Goal: Navigation & Orientation: Understand site structure

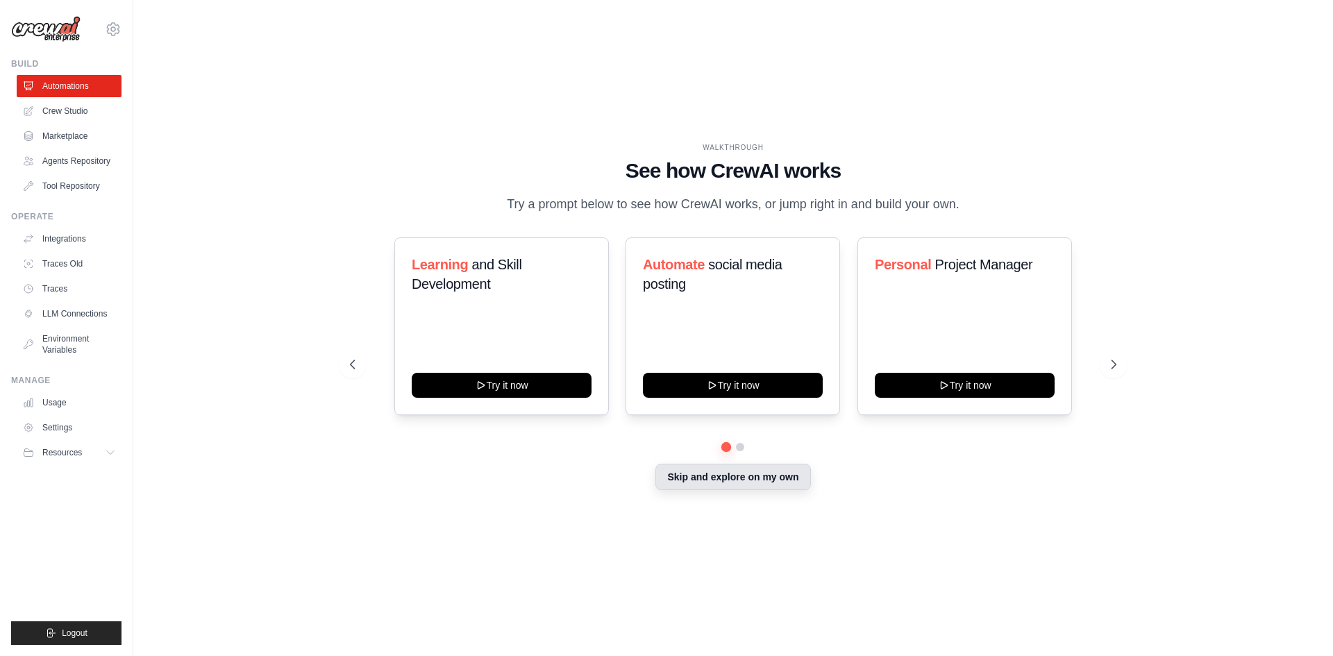
click at [700, 476] on button "Skip and explore on my own" at bounding box center [732, 477] width 155 height 26
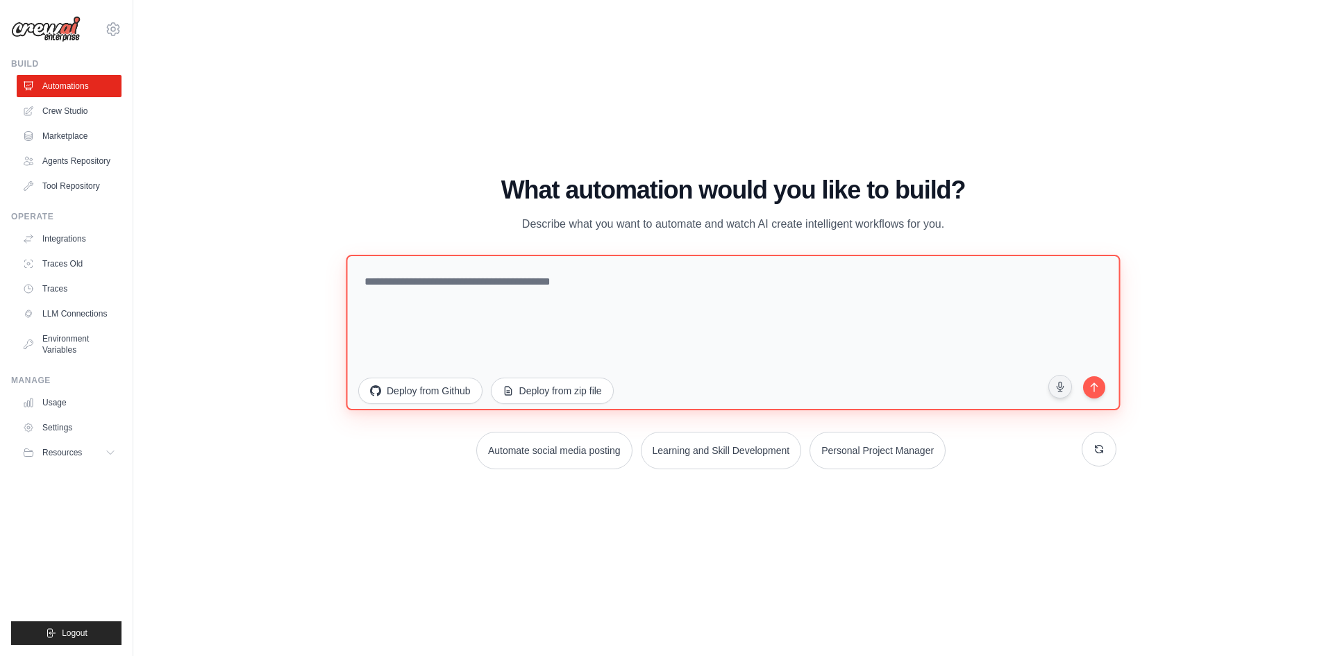
click at [525, 278] on textarea at bounding box center [733, 331] width 774 height 155
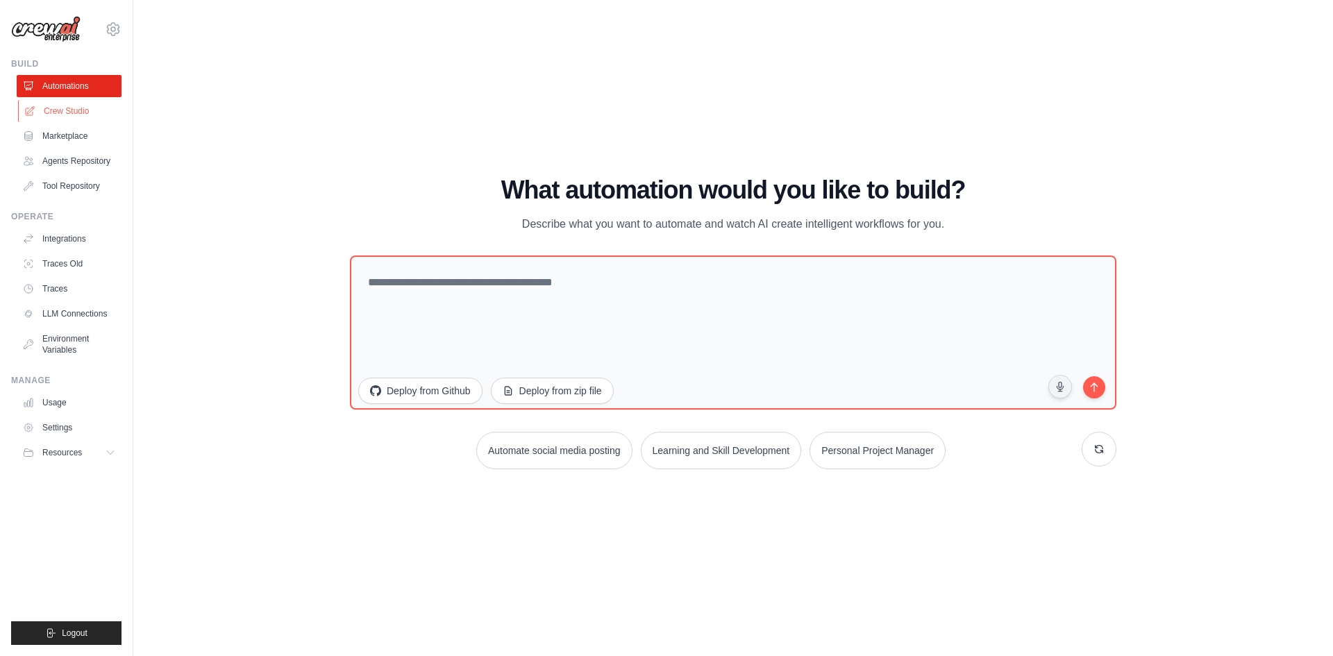
click at [81, 116] on link "Crew Studio" at bounding box center [70, 111] width 105 height 22
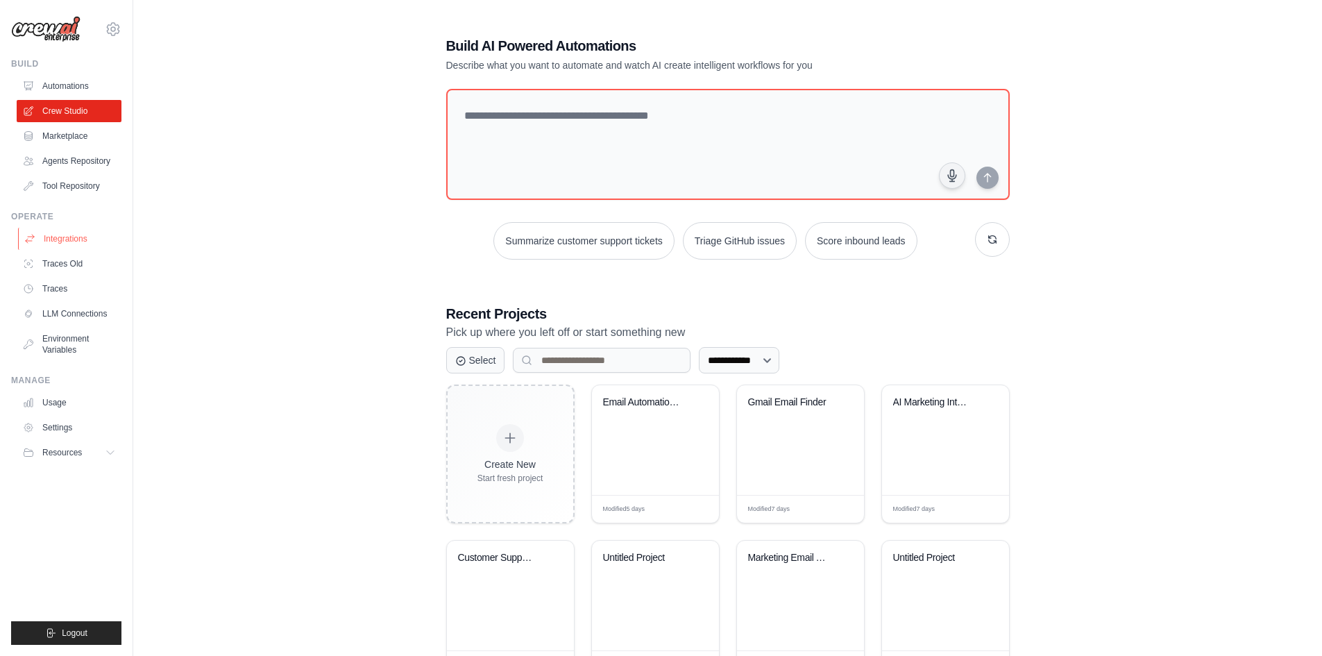
click at [53, 237] on link "Integrations" at bounding box center [70, 239] width 105 height 22
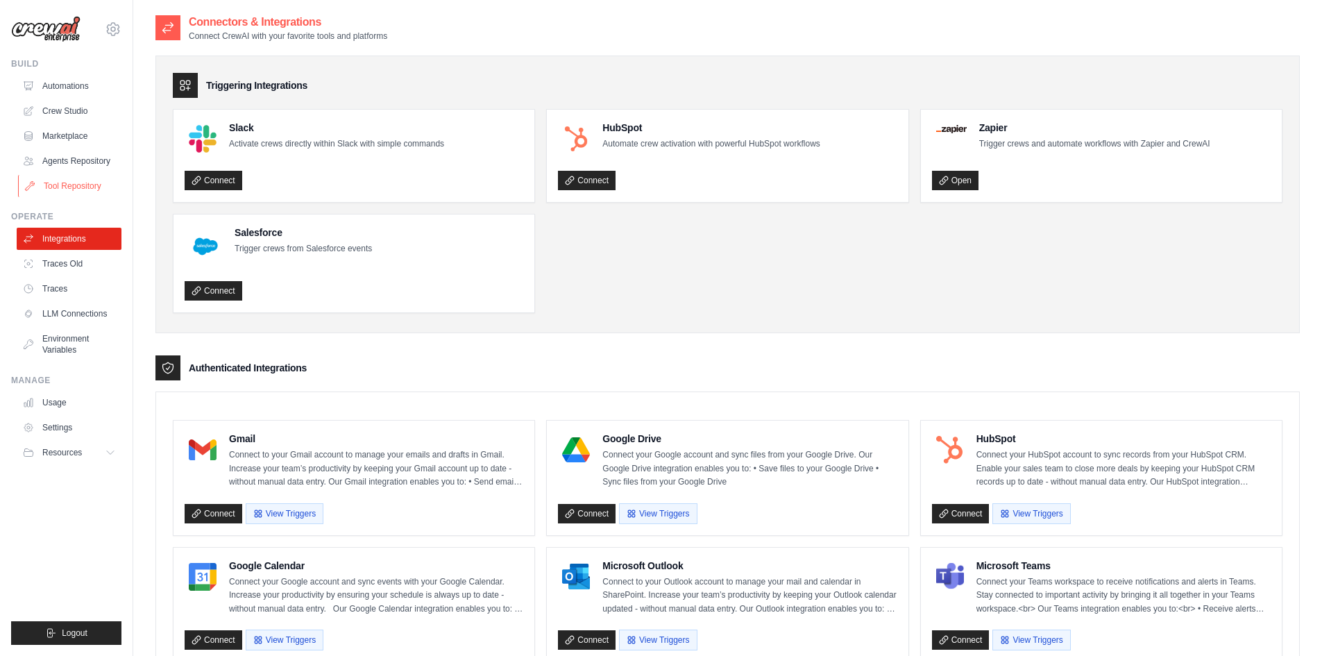
click at [48, 178] on link "Tool Repository" at bounding box center [70, 186] width 105 height 22
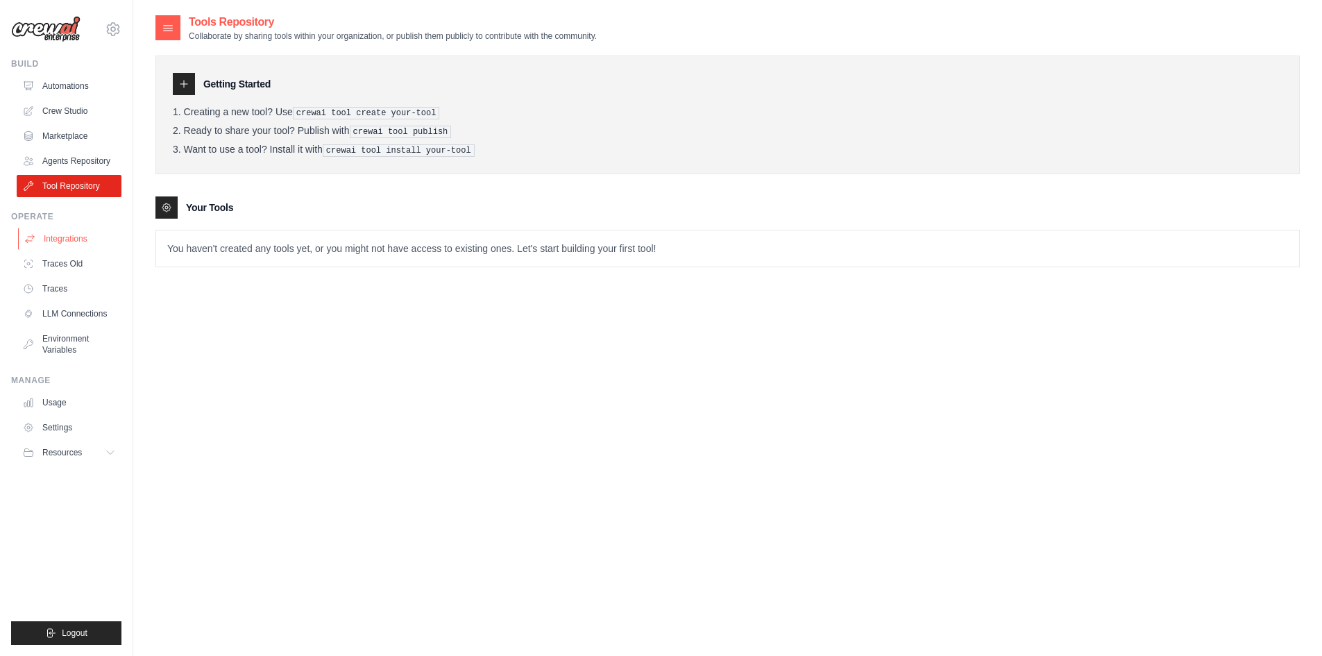
click at [51, 235] on link "Integrations" at bounding box center [70, 239] width 105 height 22
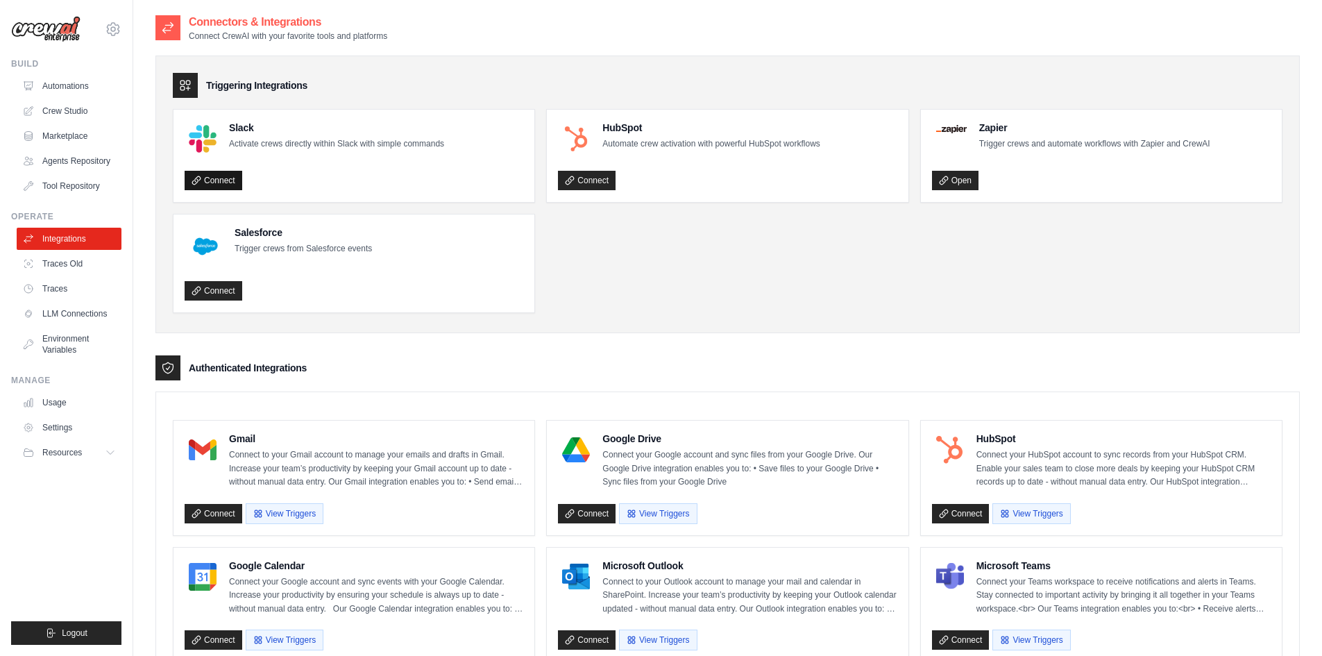
click at [237, 176] on link "Connect" at bounding box center [214, 180] width 58 height 19
click at [90, 180] on link "Tool Repository" at bounding box center [70, 186] width 105 height 22
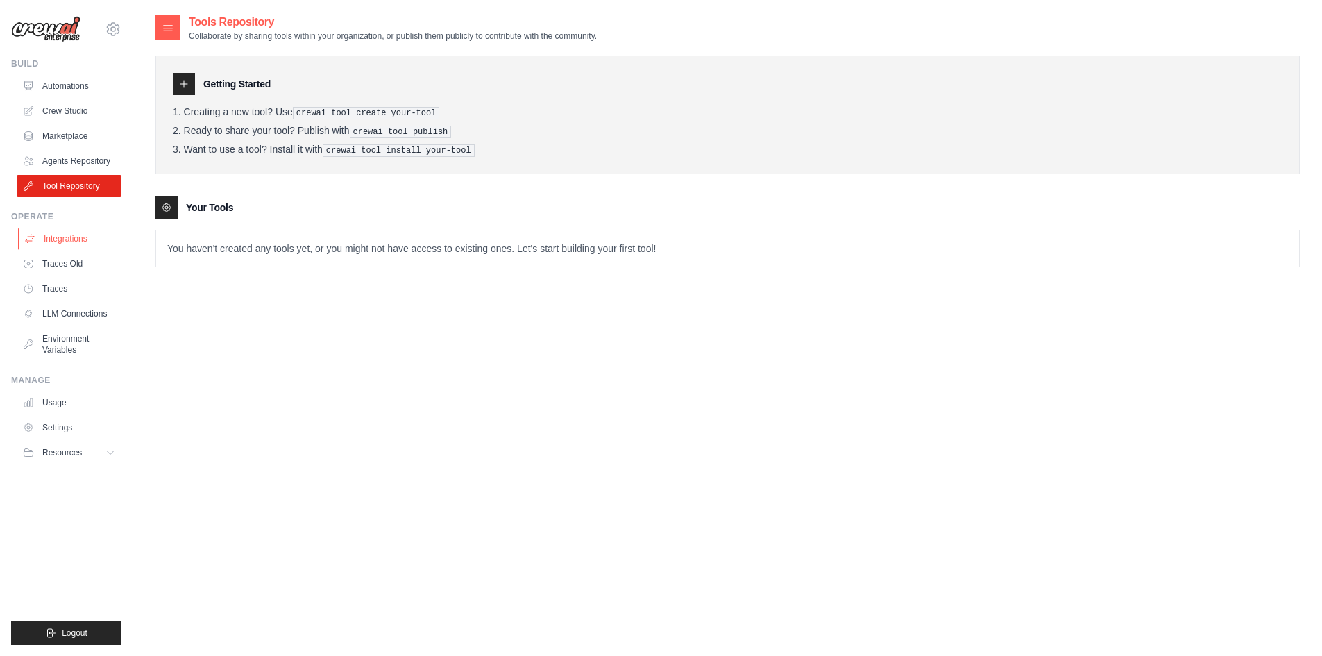
click at [72, 238] on link "Integrations" at bounding box center [70, 239] width 105 height 22
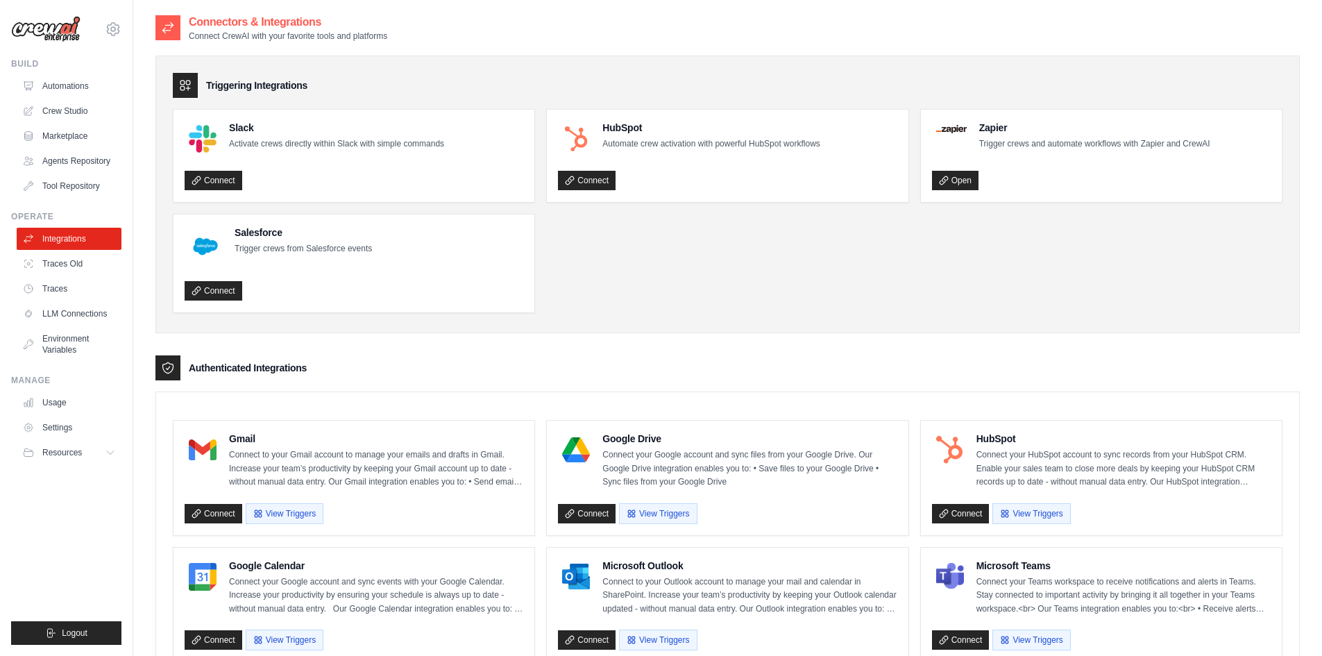
drag, startPoint x: 167, startPoint y: 27, endPoint x: 425, endPoint y: 42, distance: 259.3
drag, startPoint x: 384, startPoint y: 33, endPoint x: 187, endPoint y: 22, distance: 197.4
click at [187, 22] on div "Connectors & Integrations Connect CrewAI with your favorite tools and platforms" at bounding box center [727, 28] width 1144 height 28
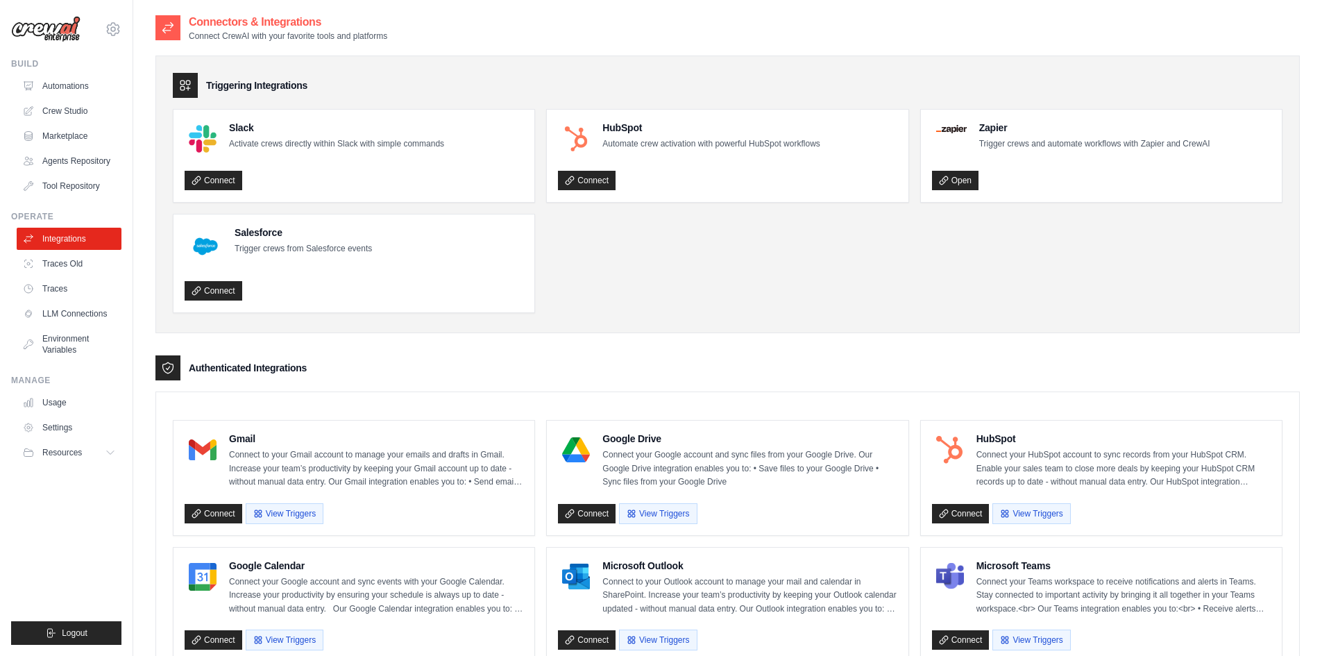
click at [526, 26] on div "Connectors & Integrations Connect CrewAI with your favorite tools and platforms" at bounding box center [727, 28] width 1144 height 28
click at [55, 81] on link "Automations" at bounding box center [70, 86] width 105 height 22
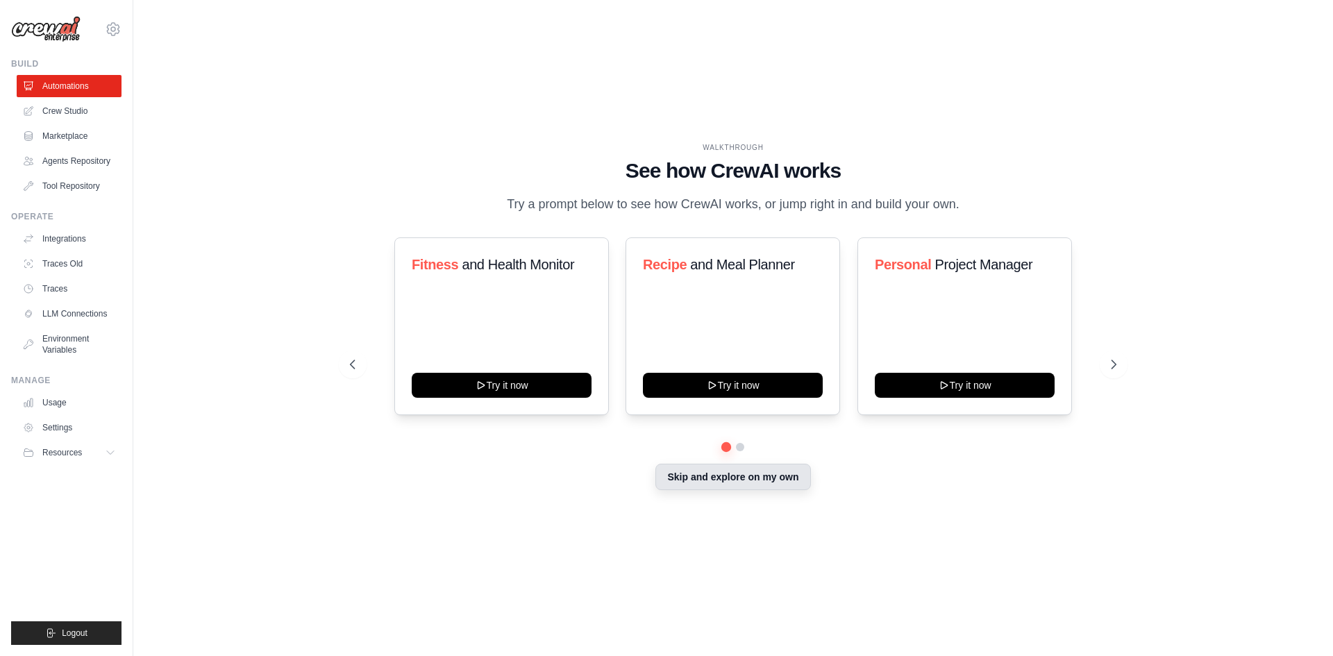
click at [705, 482] on button "Skip and explore on my own" at bounding box center [732, 477] width 155 height 26
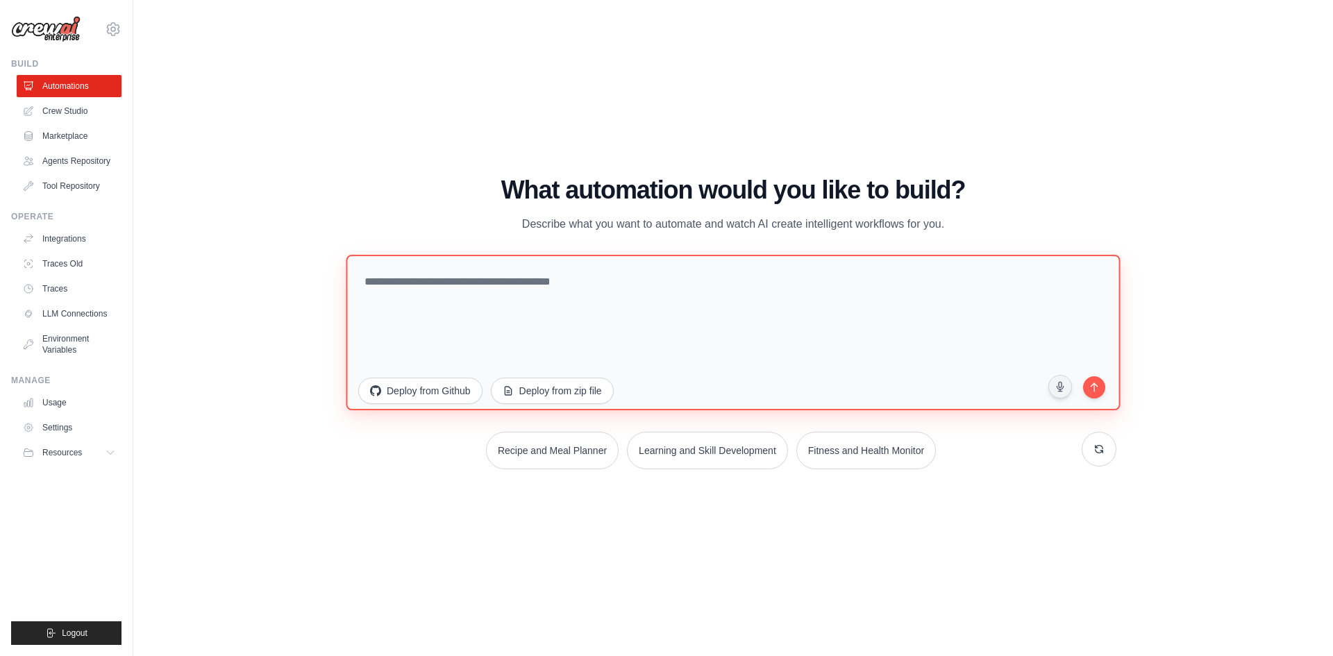
click at [437, 289] on textarea at bounding box center [733, 331] width 774 height 155
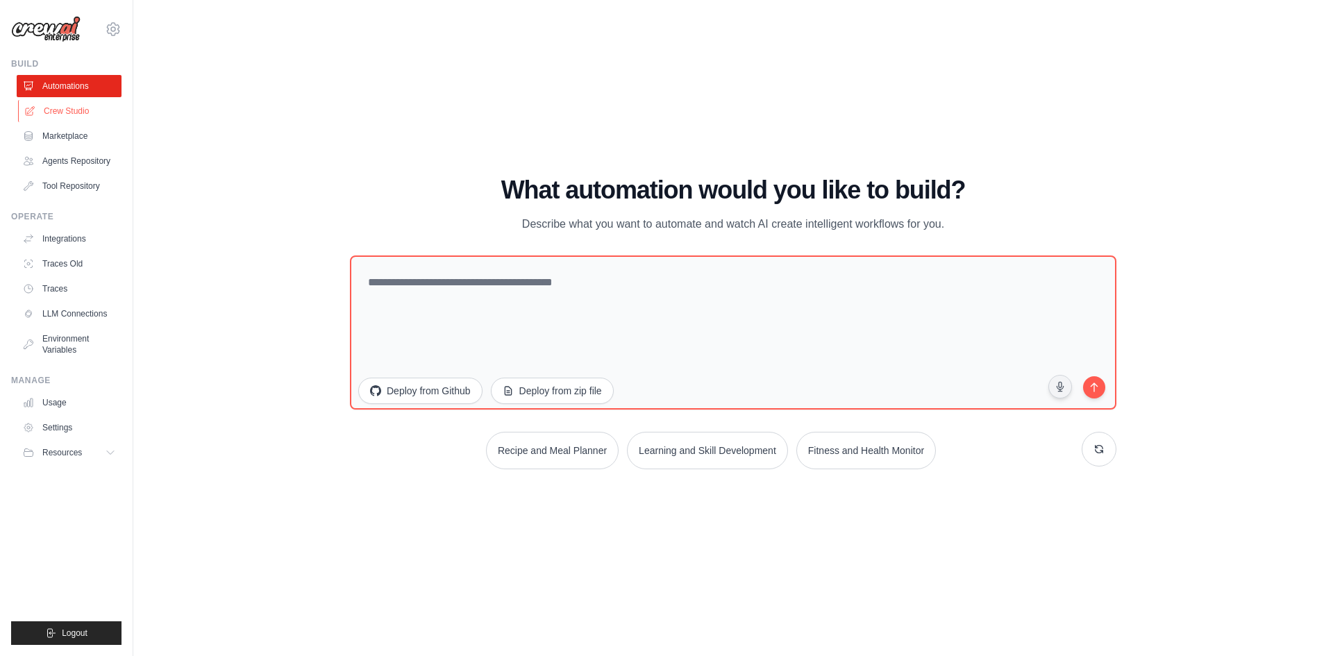
click at [67, 107] on link "Crew Studio" at bounding box center [70, 111] width 105 height 22
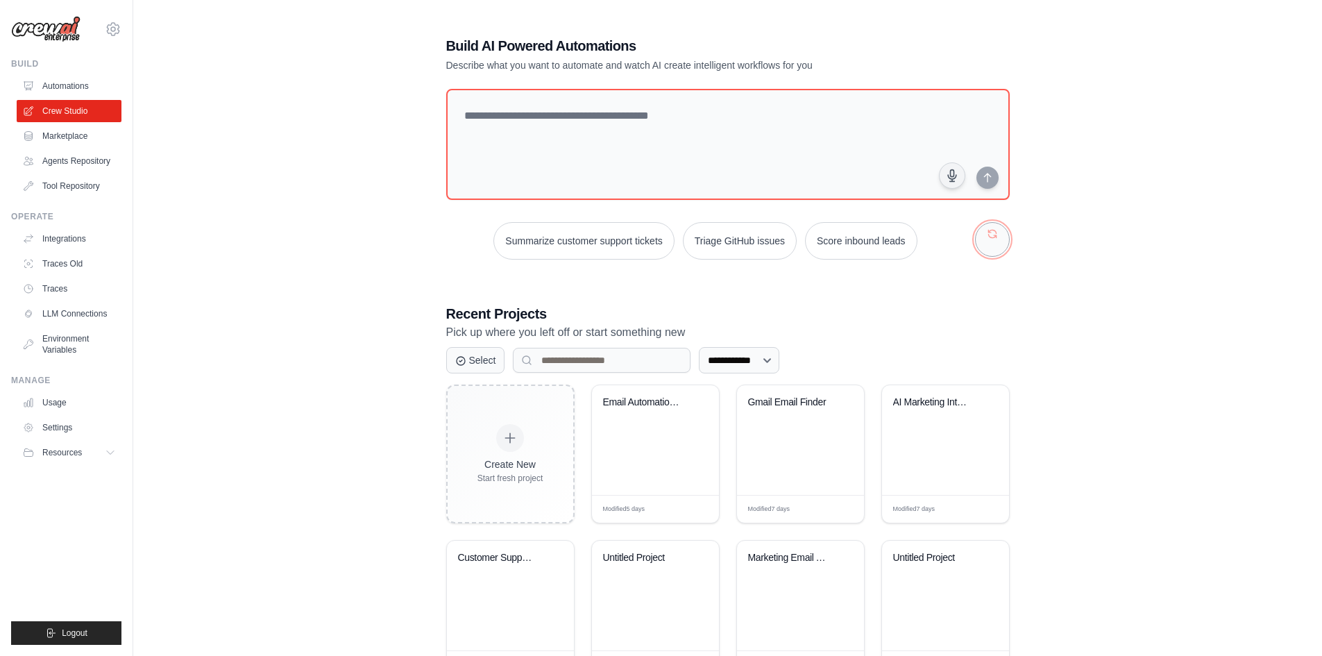
click at [986, 242] on button "button" at bounding box center [992, 239] width 35 height 35
click at [1007, 268] on div "**********" at bounding box center [728, 435] width 597 height 843
click at [986, 231] on button "button" at bounding box center [992, 239] width 35 height 35
click at [993, 237] on button "button" at bounding box center [992, 239] width 35 height 35
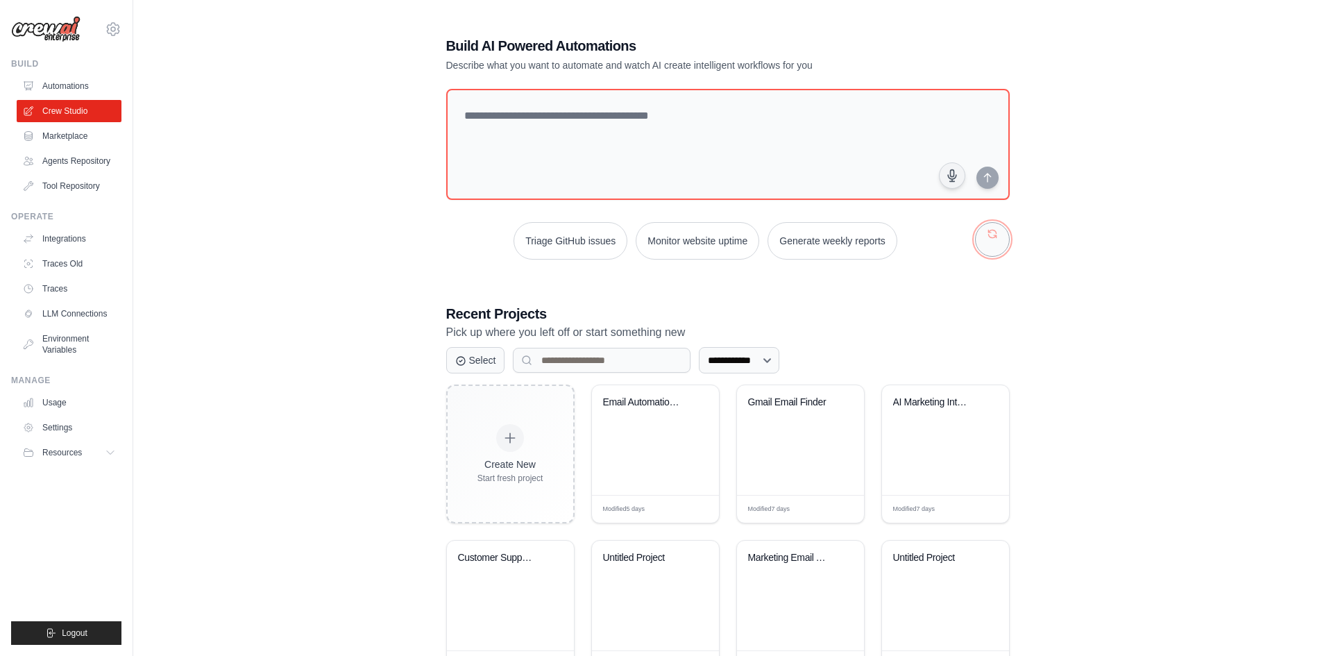
click at [993, 237] on button "button" at bounding box center [992, 239] width 35 height 35
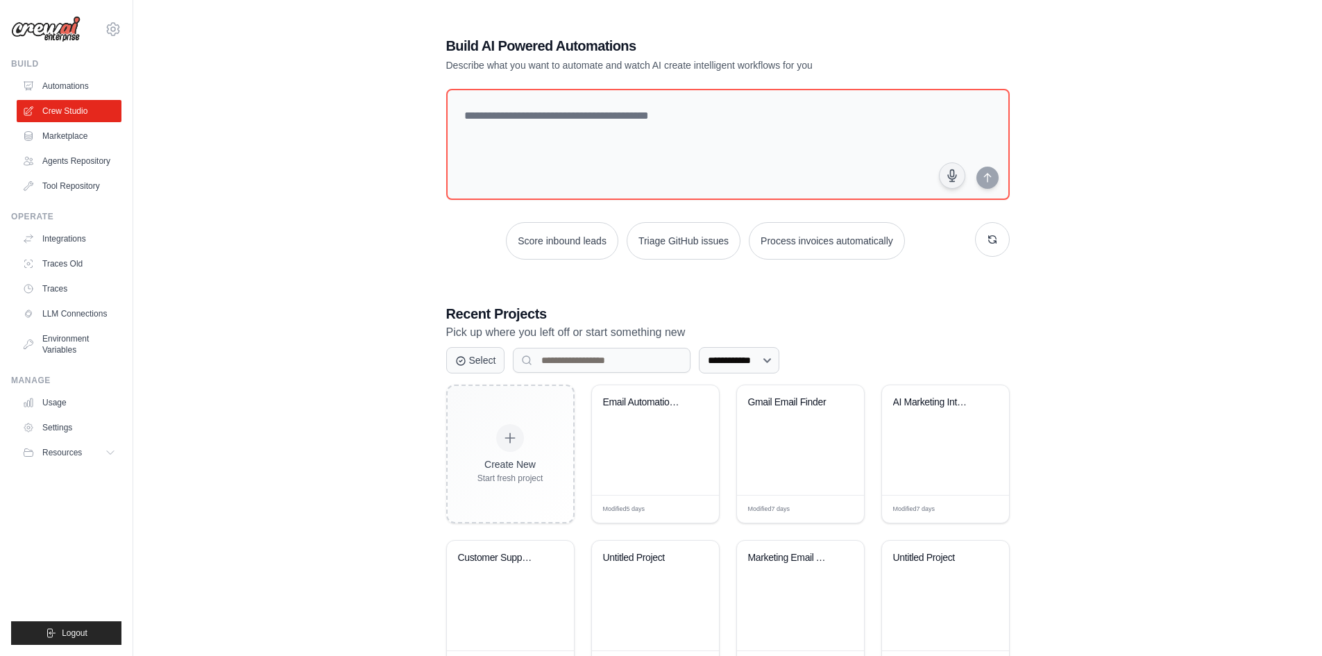
click at [1100, 245] on div "**********" at bounding box center [727, 435] width 1144 height 843
click at [982, 250] on button "button" at bounding box center [992, 239] width 35 height 35
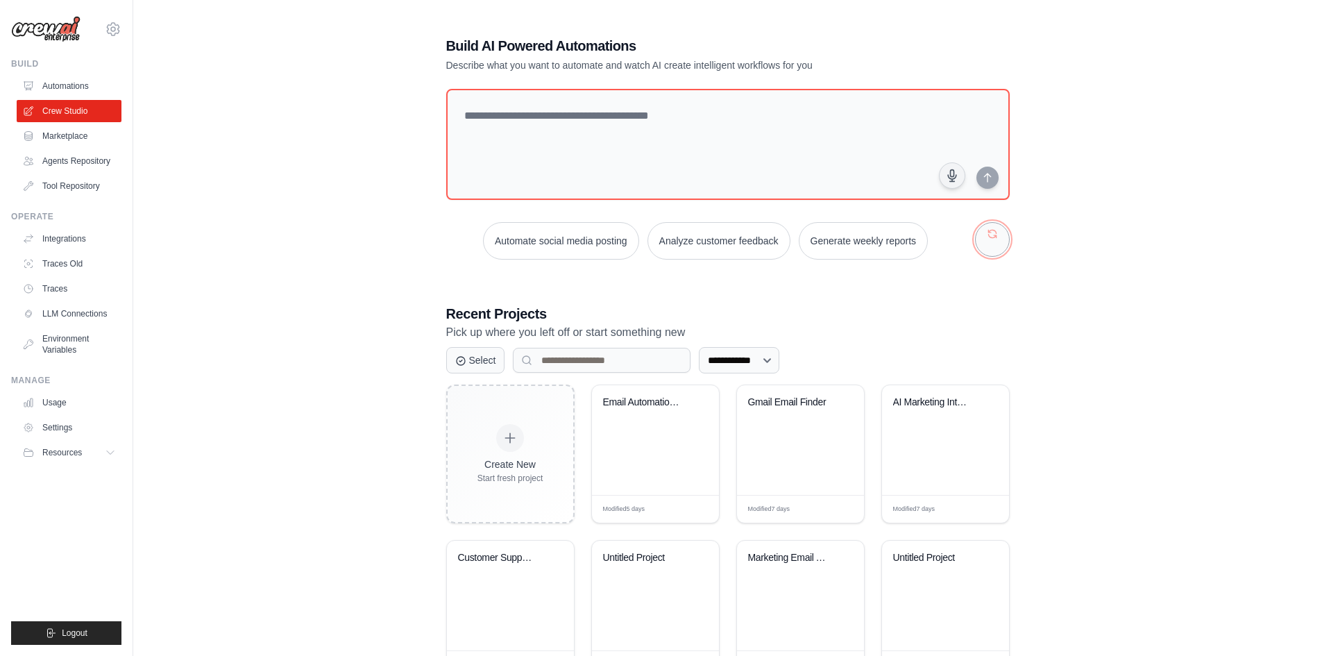
click at [982, 250] on button "button" at bounding box center [992, 239] width 35 height 35
click at [1046, 260] on div "**********" at bounding box center [727, 435] width 1144 height 843
